Goal: Find contact information: Find contact information

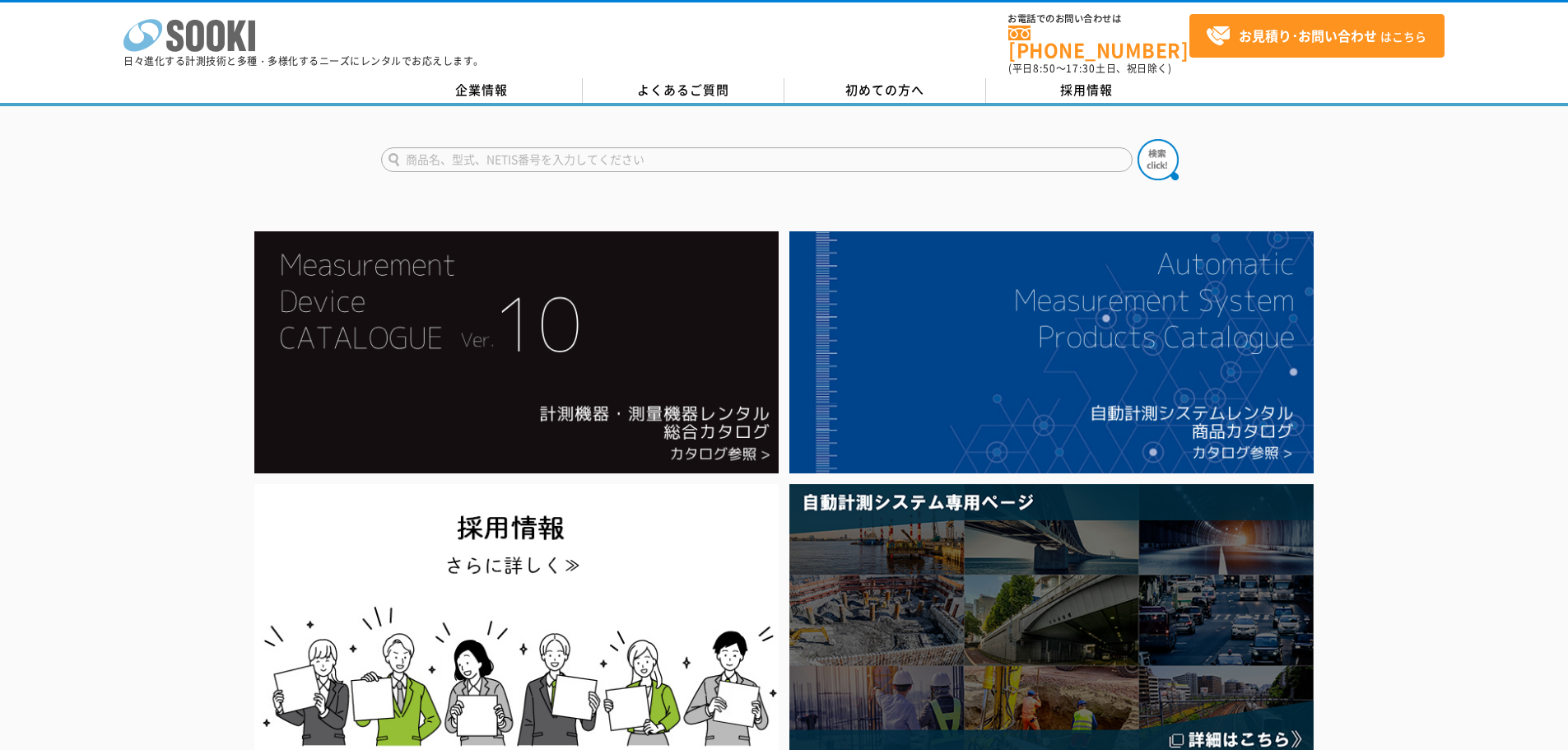
click at [240, 29] on polygon at bounding box center [237, 36] width 19 height 30
click at [451, 79] on link "企業情報" at bounding box center [482, 90] width 202 height 24
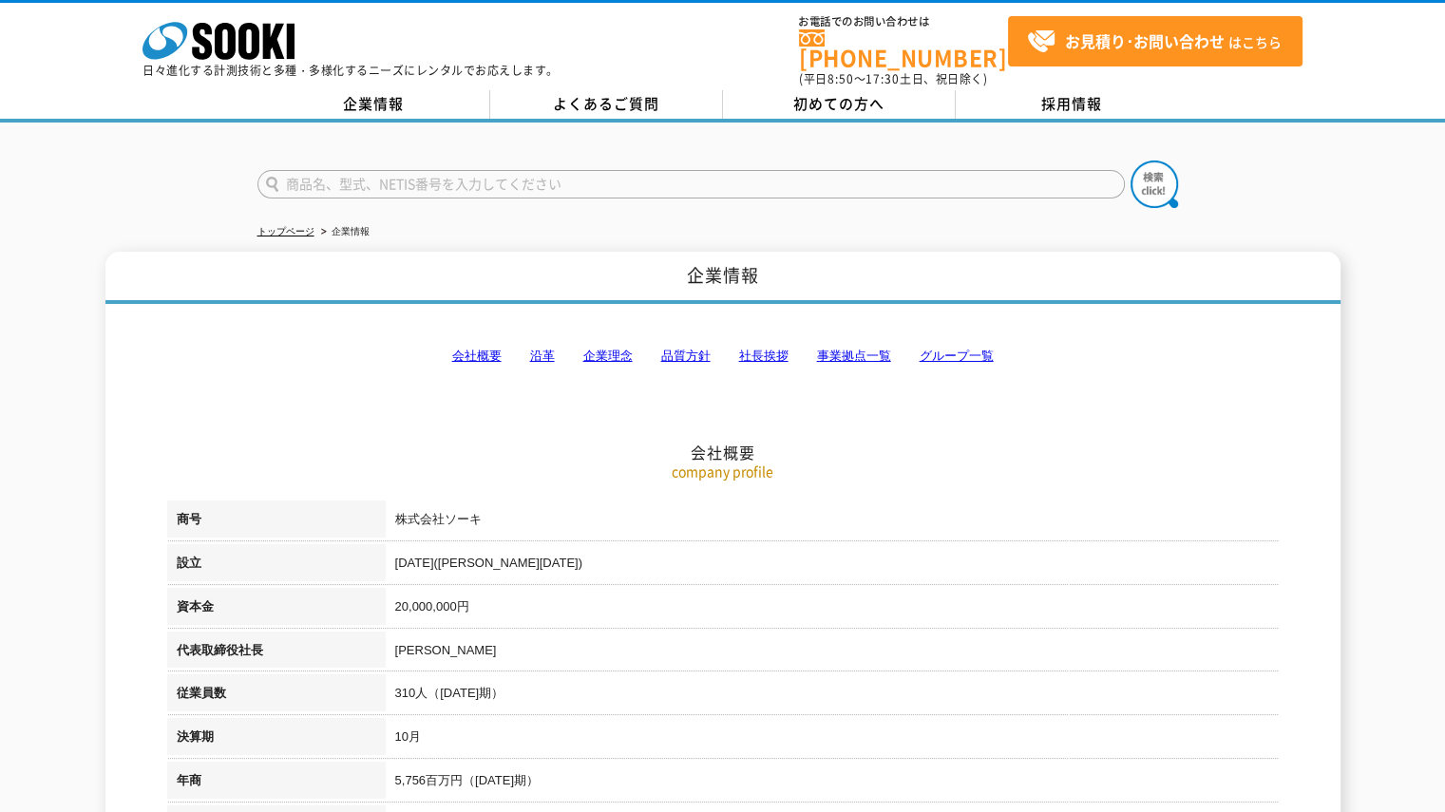
click at [869, 349] on link "事業拠点一覧" at bounding box center [854, 356] width 74 height 14
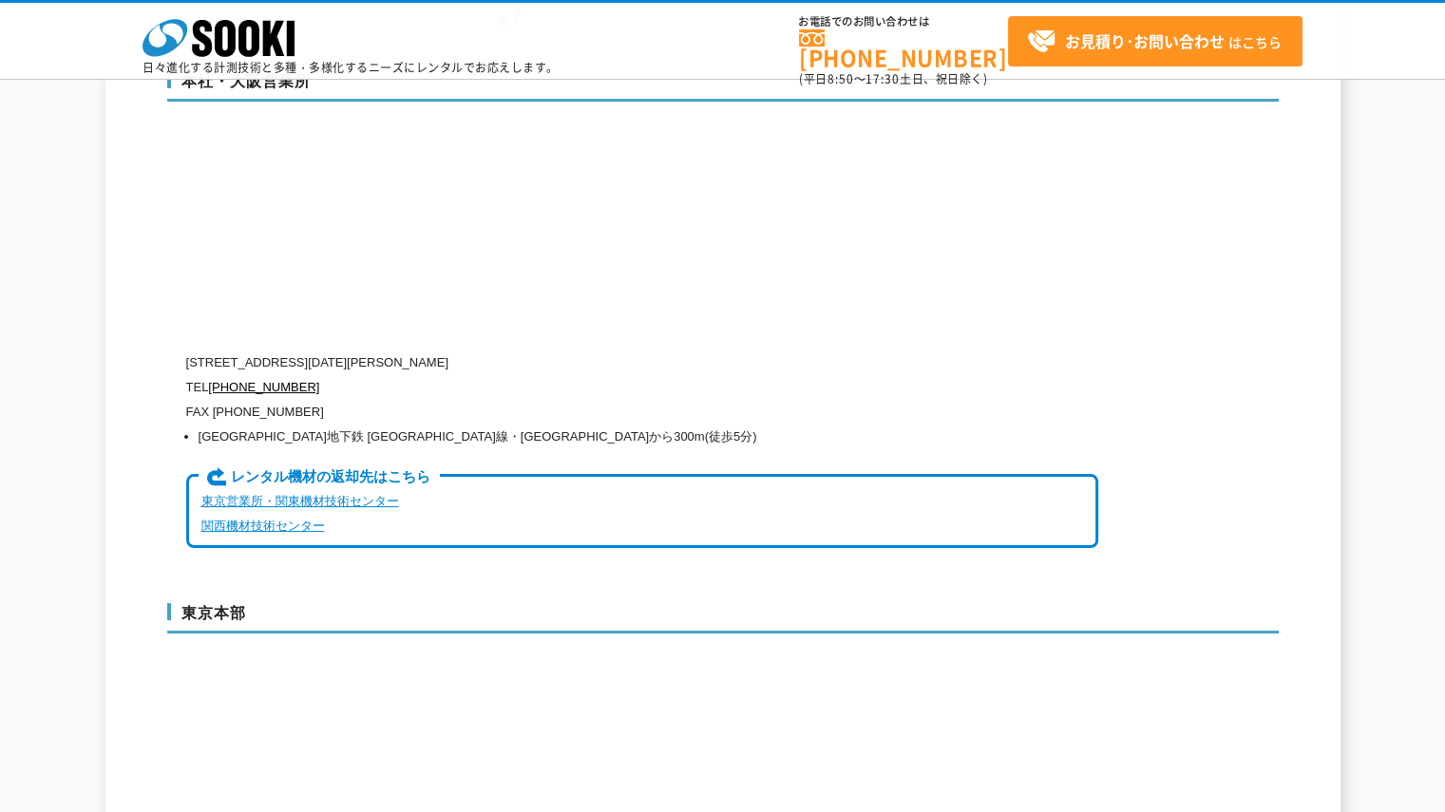
scroll to position [4478, 0]
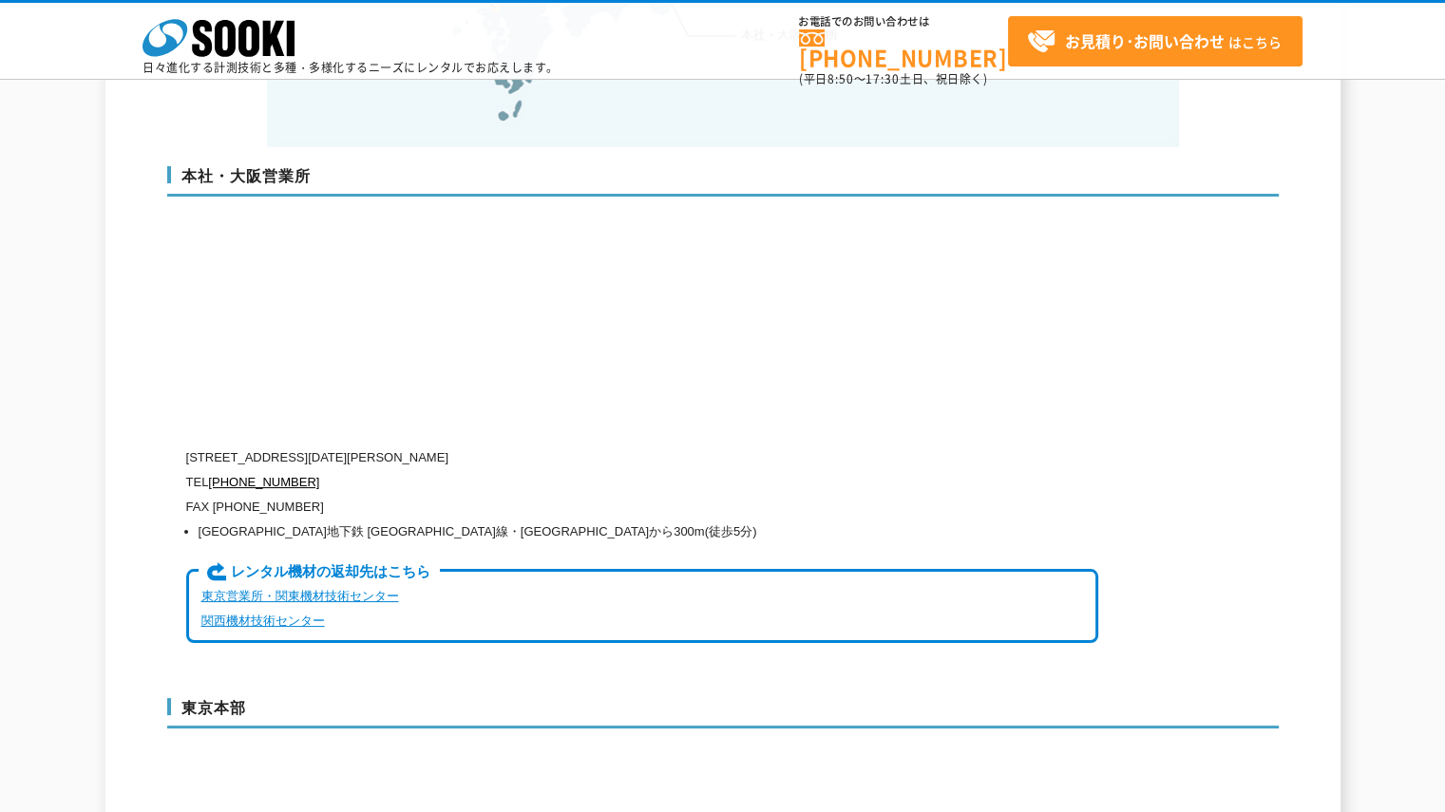
drag, startPoint x: 270, startPoint y: 415, endPoint x: 617, endPoint y: 411, distance: 347.7
click at [617, 445] on p "[STREET_ADDRESS][DATE][PERSON_NAME]" at bounding box center [642, 457] width 912 height 25
copy p "[STREET_ADDRESS][DATE][PERSON_NAME]"
drag, startPoint x: 307, startPoint y: 440, endPoint x: 208, endPoint y: 447, distance: 99.1
click at [208, 470] on p "TEL [PHONE_NUMBER]" at bounding box center [642, 482] width 912 height 25
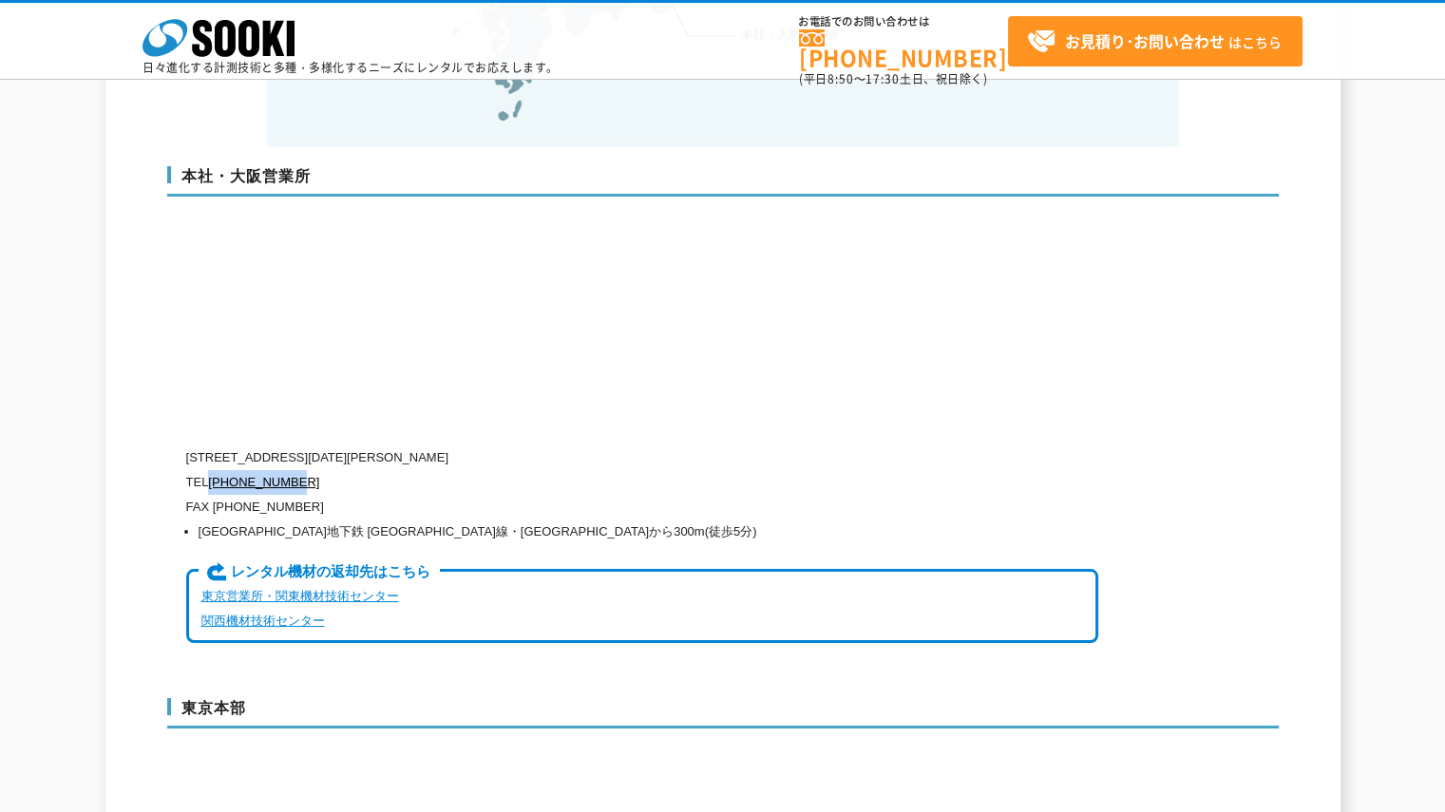
copy p "[PHONE_NUMBER]"
